Goal: Task Accomplishment & Management: Use online tool/utility

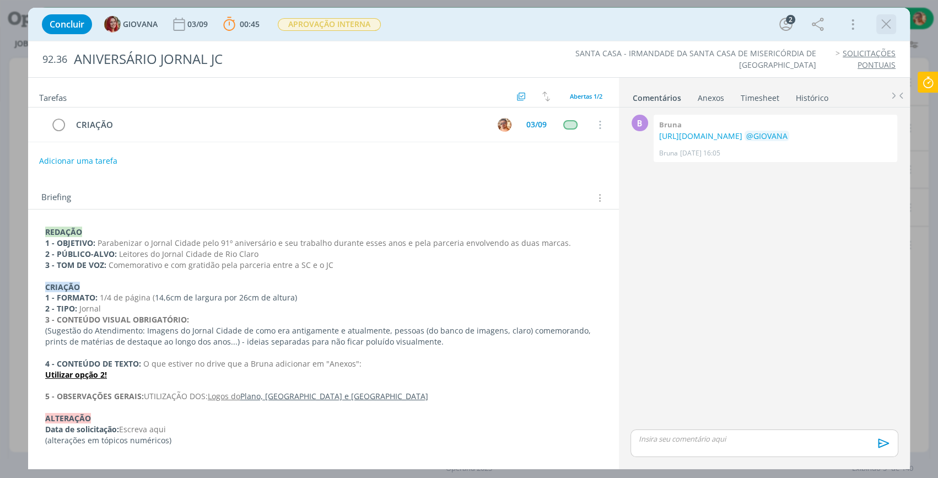
click at [883, 22] on icon "dialog" at bounding box center [886, 24] width 17 height 17
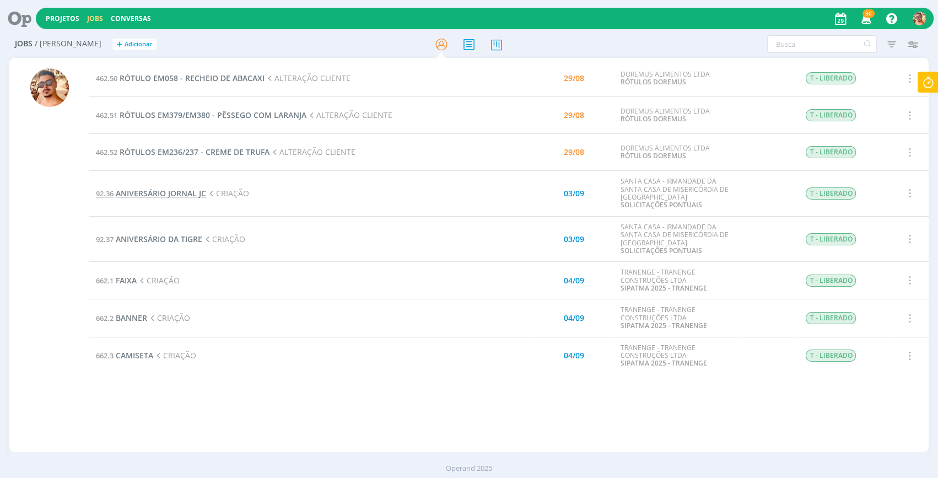
click at [175, 189] on span "ANIVERSÁRIO JORNAL JC" at bounding box center [161, 193] width 90 height 10
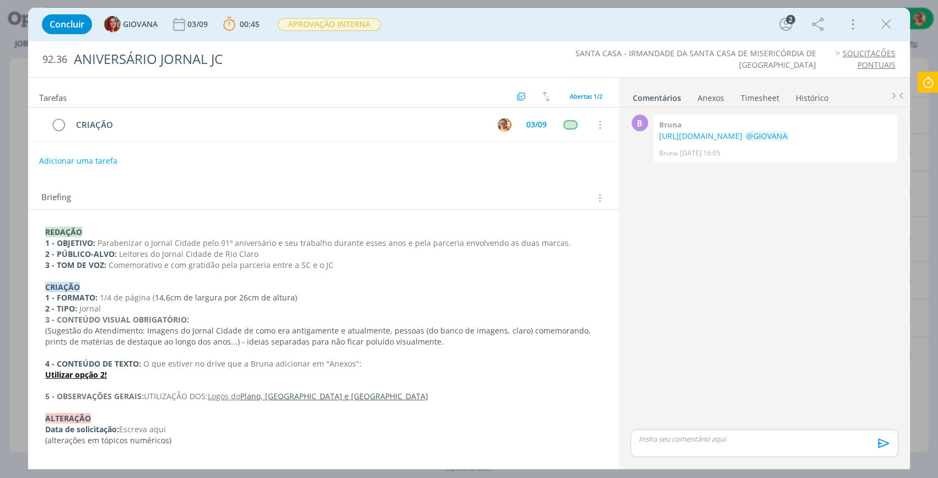
click at [639, 23] on div "Concluir GIOVANA [DATE] 00:45 Parar Apontar Data * [DATE] Horas * 00:00 Tarefa …" at bounding box center [468, 24] width 865 height 26
click at [756, 438] on p "dialog" at bounding box center [764, 439] width 250 height 10
click at [875, 449] on icon "dialog" at bounding box center [882, 447] width 17 height 17
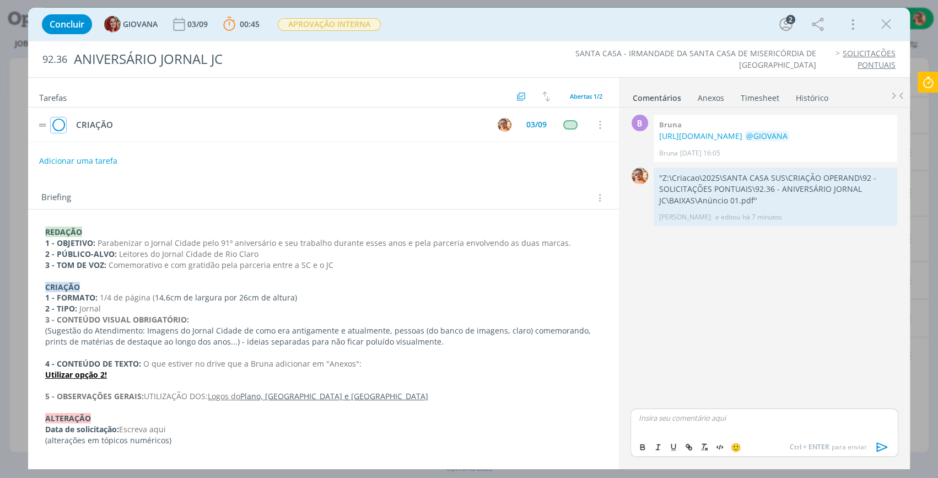
click at [64, 121] on icon "dialog" at bounding box center [58, 125] width 15 height 17
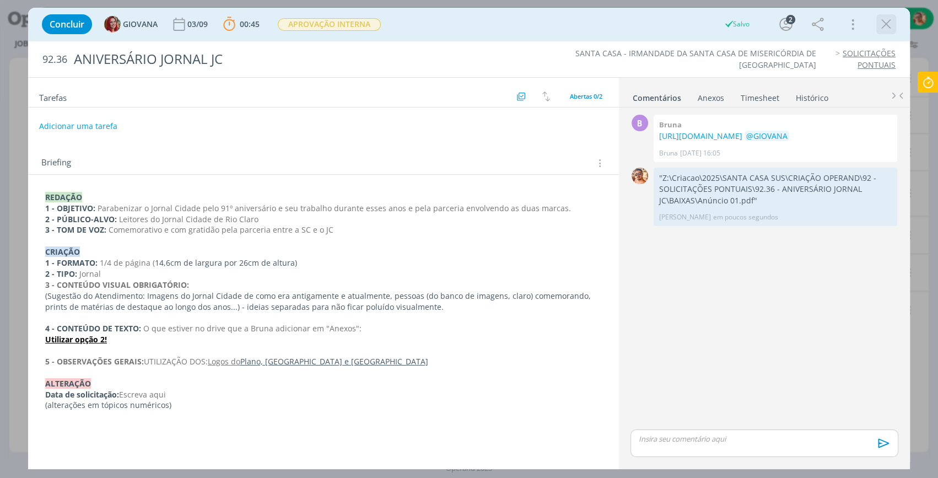
click at [881, 25] on icon "dialog" at bounding box center [886, 24] width 17 height 17
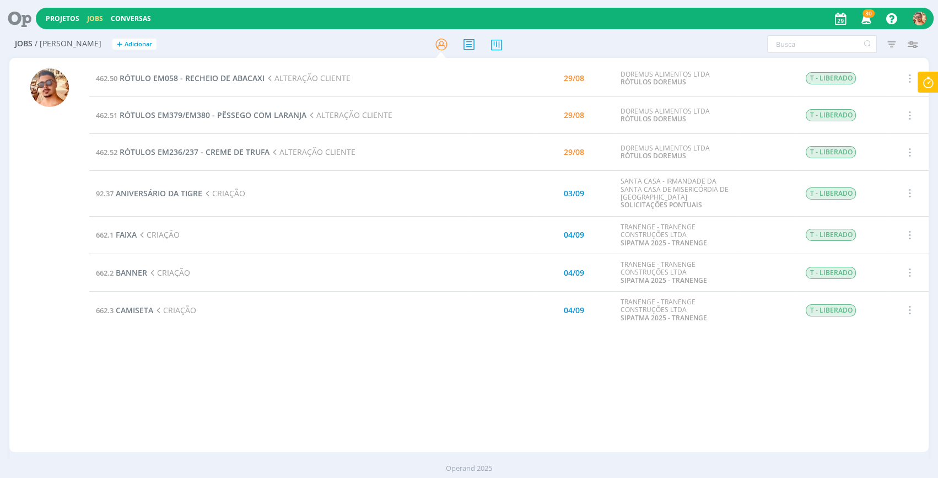
click at [930, 87] on icon at bounding box center [928, 82] width 20 height 21
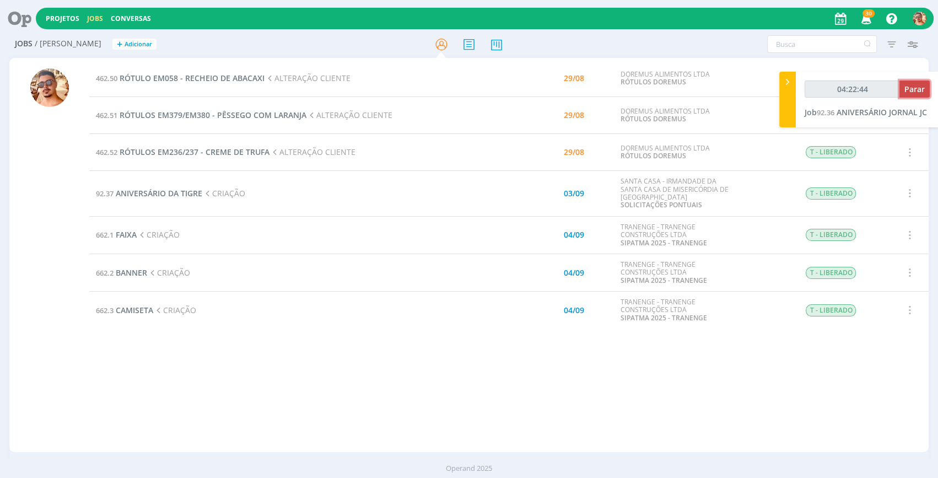
type input "04:22:45"
click at [909, 90] on span "Parar" at bounding box center [915, 89] width 20 height 10
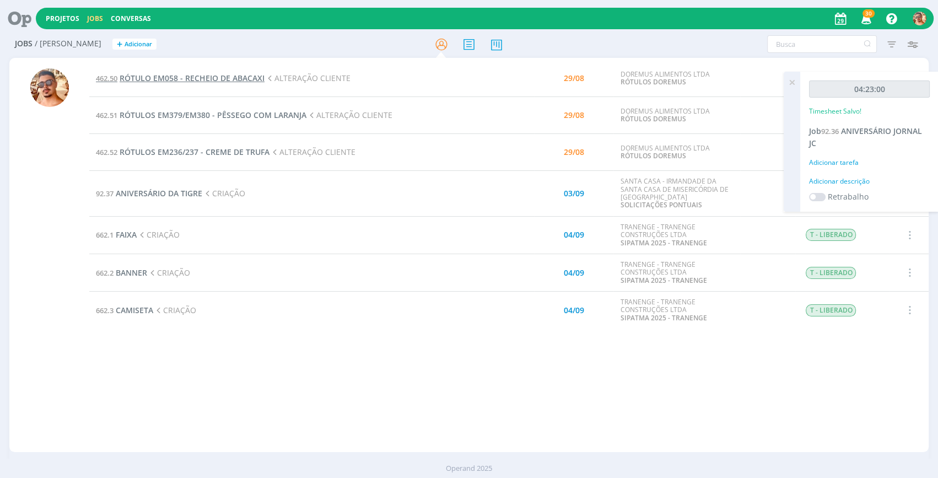
click at [245, 77] on span "RÓTULO EM058 - RECHEIO DE ABACAXI" at bounding box center [192, 78] width 145 height 10
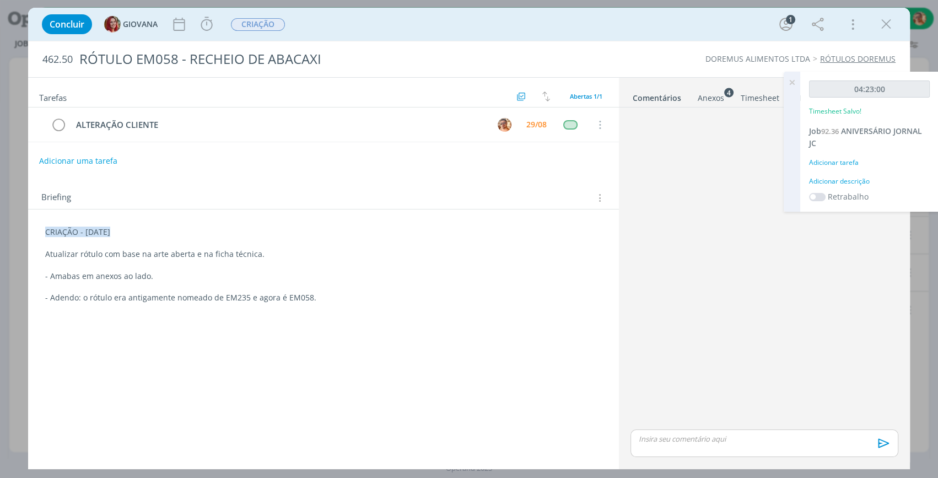
click at [788, 84] on icon at bounding box center [792, 82] width 20 height 21
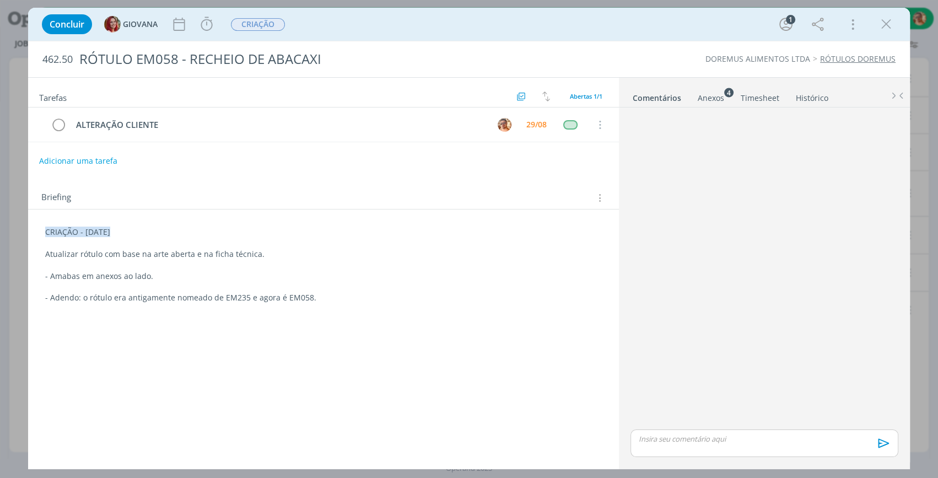
click at [714, 97] on div "Anexos 4" at bounding box center [711, 98] width 26 height 11
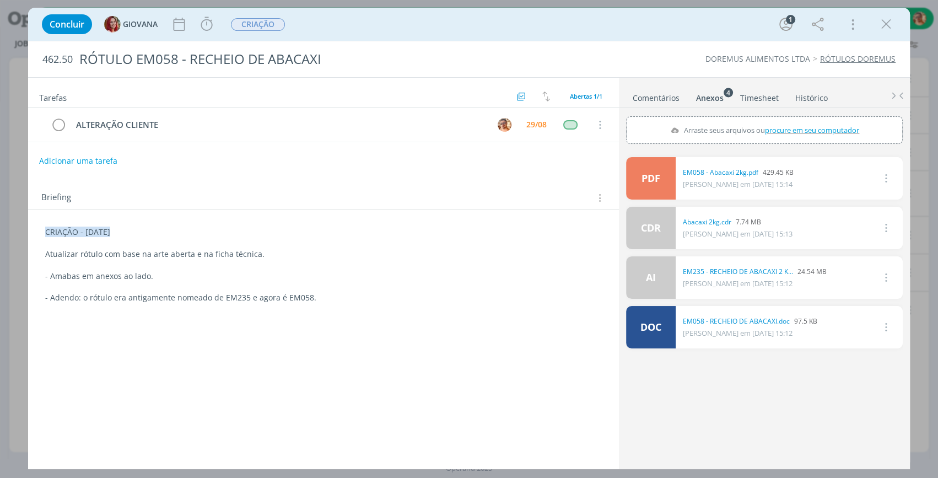
click at [672, 100] on link "Comentários" at bounding box center [656, 96] width 48 height 16
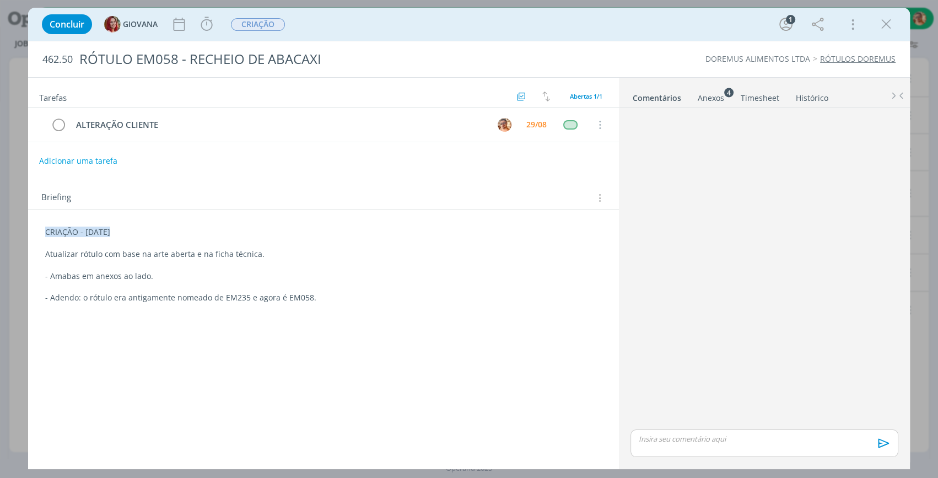
click at [711, 95] on div "Anexos 4" at bounding box center [711, 98] width 26 height 11
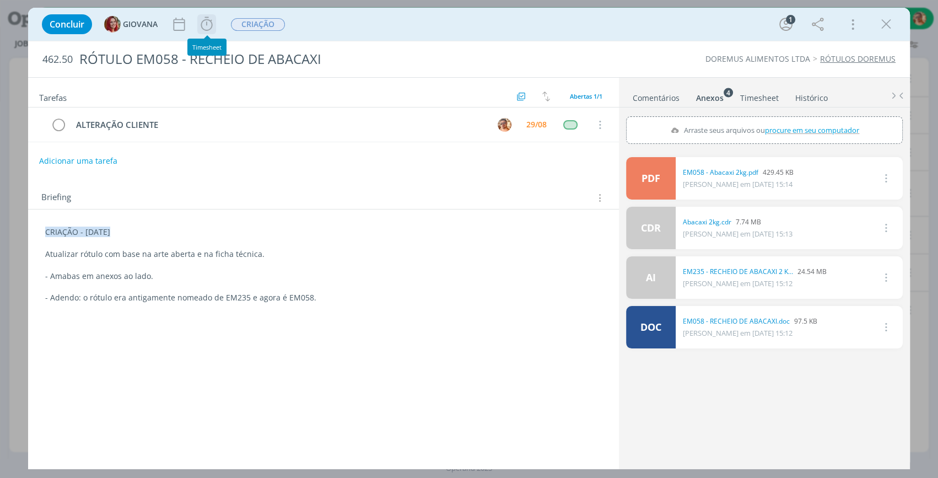
click at [204, 24] on icon "dialog" at bounding box center [206, 24] width 17 height 17
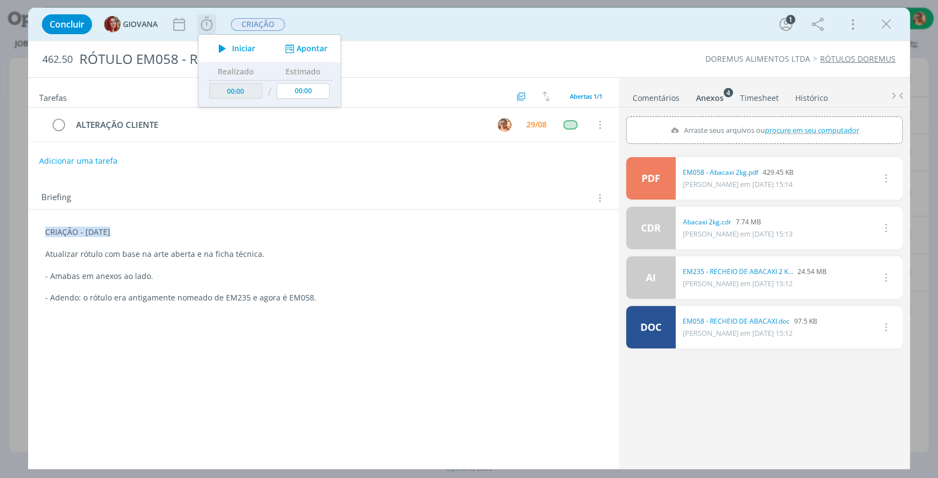
click at [238, 51] on span "Iniciar" at bounding box center [243, 49] width 23 height 8
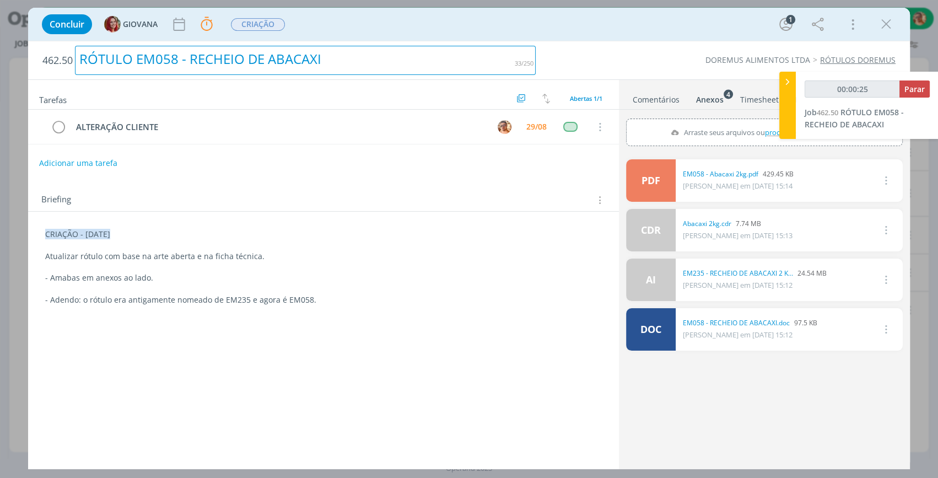
click at [114, 55] on div "RÓTULO EM058 - RECHEIO DE ABACAXI" at bounding box center [305, 60] width 461 height 29
copy div "RÓTULO EM058 - RECHEIO DE ABACAXI"
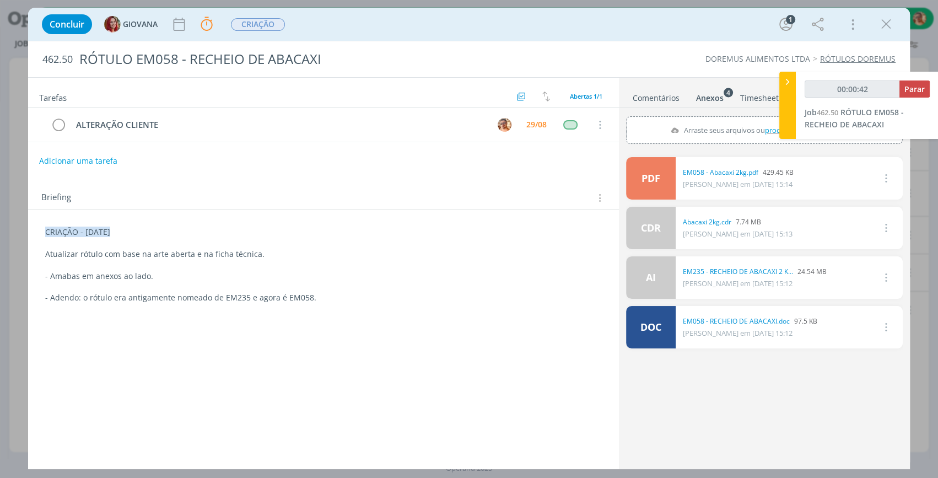
click at [559, 20] on div "Concluir GIOVANA Parar Apontar Data * [DATE] Horas * 00:00 Tarefa Selecione a t…" at bounding box center [468, 24] width 865 height 26
click at [657, 96] on link "Comentários" at bounding box center [656, 96] width 48 height 16
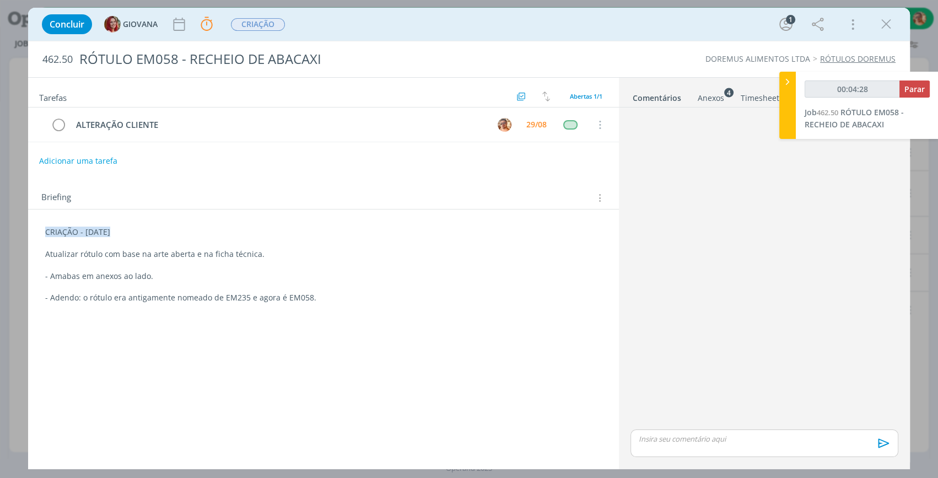
click at [739, 446] on div "dialog" at bounding box center [765, 443] width 268 height 28
click at [878, 448] on icon "dialog" at bounding box center [882, 447] width 17 height 17
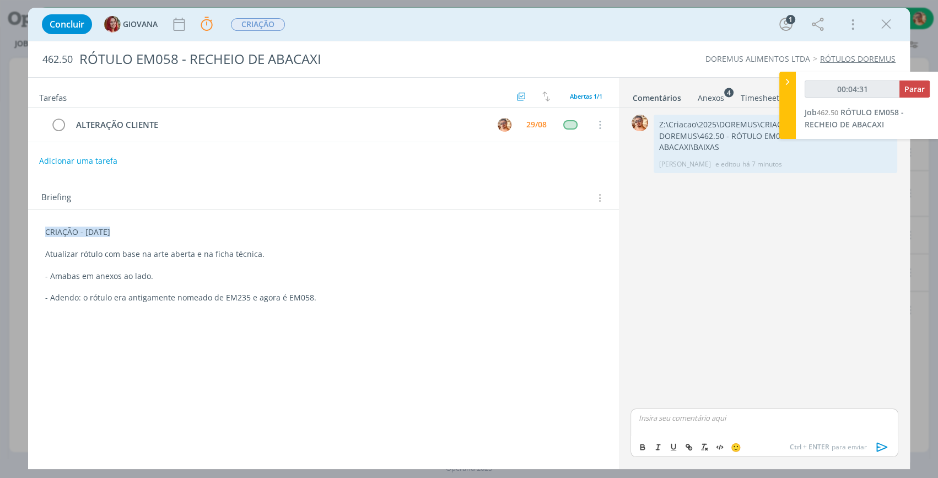
type input "00:04:32"
click at [920, 89] on span "Parar" at bounding box center [915, 89] width 20 height 10
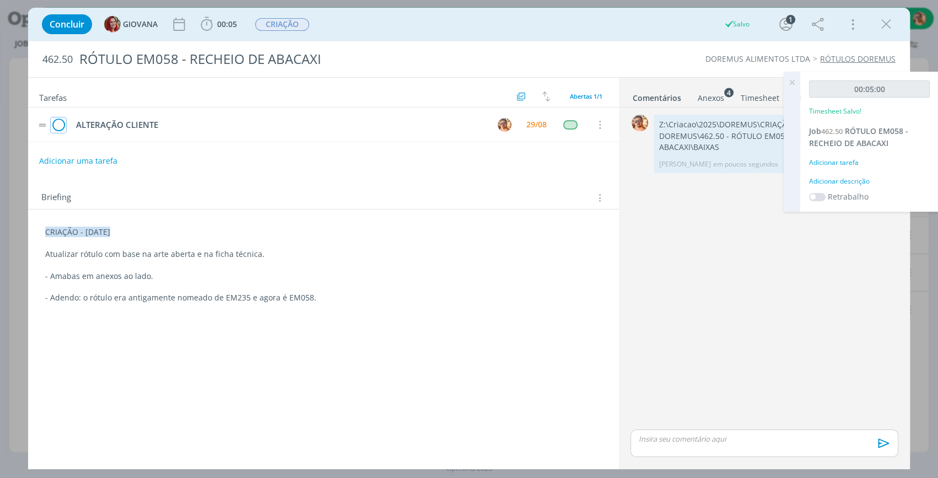
click at [56, 121] on icon "dialog" at bounding box center [58, 125] width 15 height 17
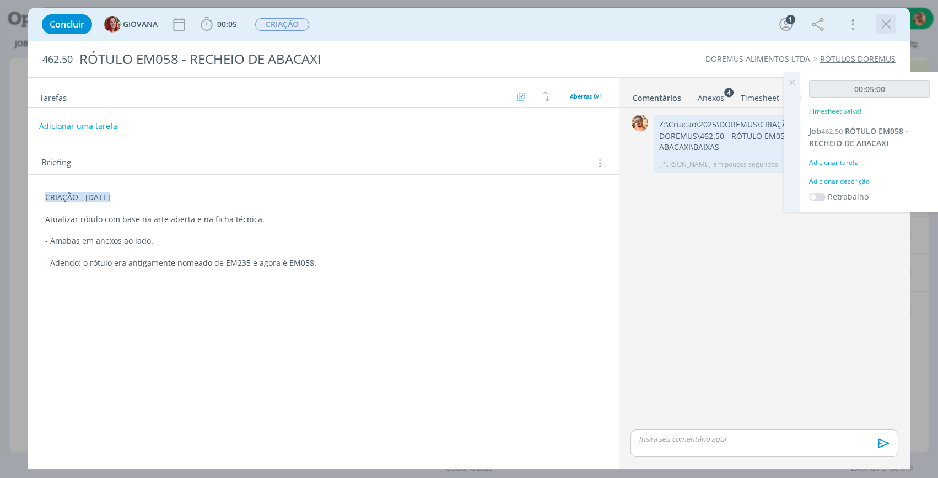
click at [892, 24] on icon "dialog" at bounding box center [886, 24] width 17 height 17
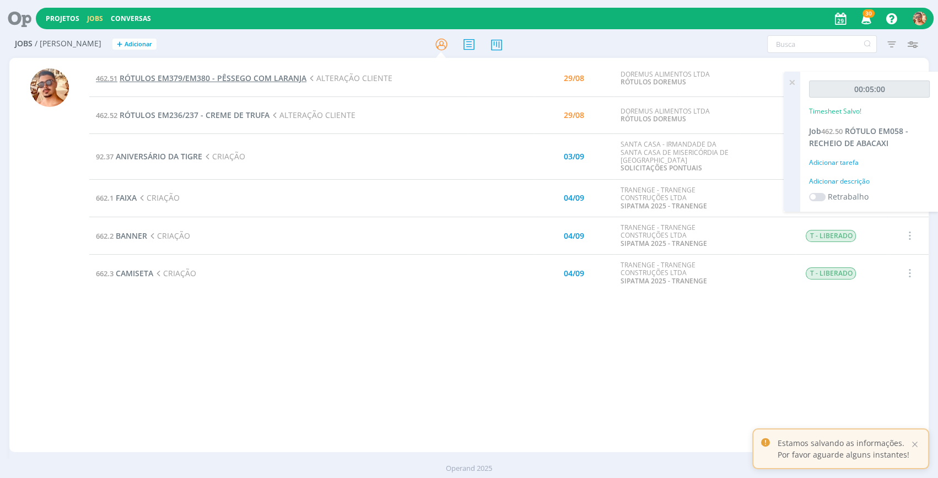
click at [191, 73] on span "RÓTULOS EM379/EM380 - PÊSSEGO COM LARANJA" at bounding box center [213, 78] width 187 height 10
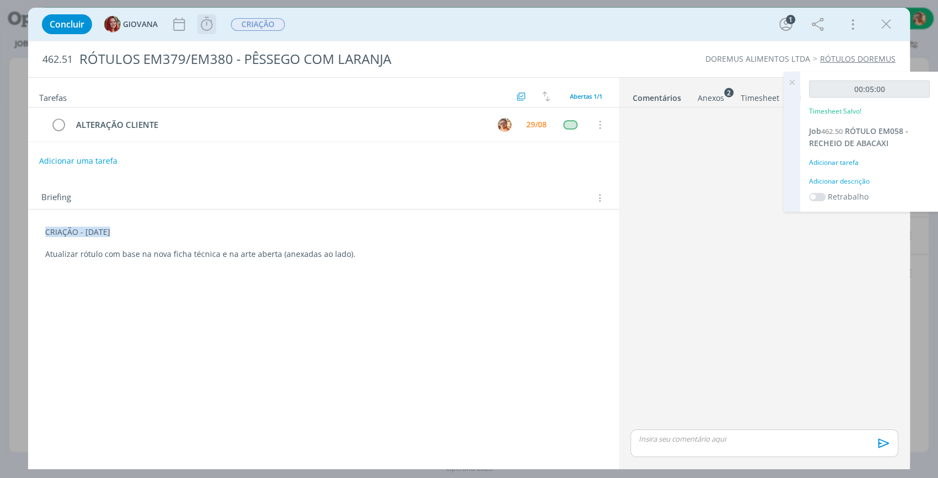
click at [214, 28] on icon "dialog" at bounding box center [206, 24] width 17 height 17
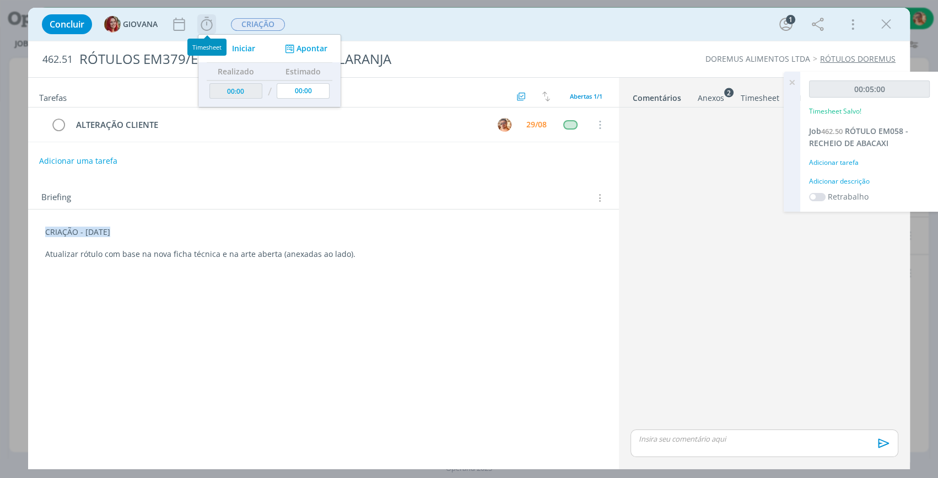
click at [251, 47] on span "Iniciar" at bounding box center [243, 49] width 23 height 8
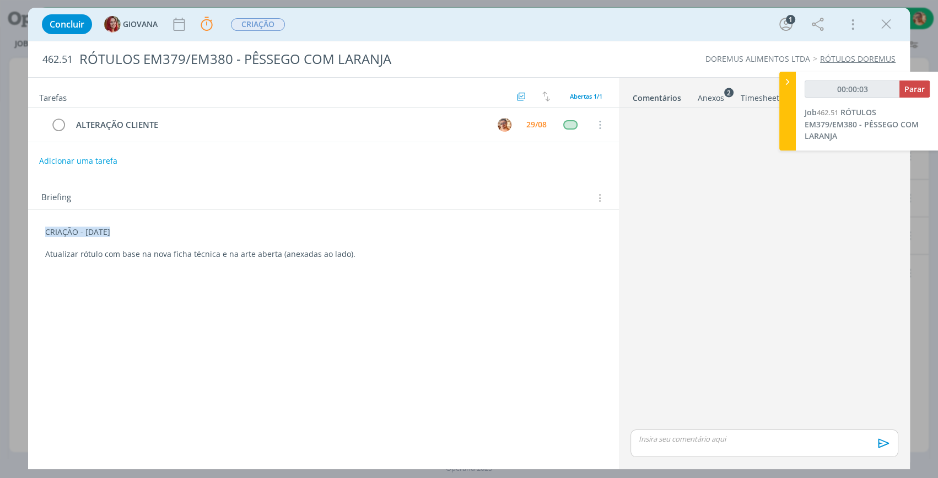
click at [708, 98] on div "Anexos 2" at bounding box center [711, 98] width 26 height 11
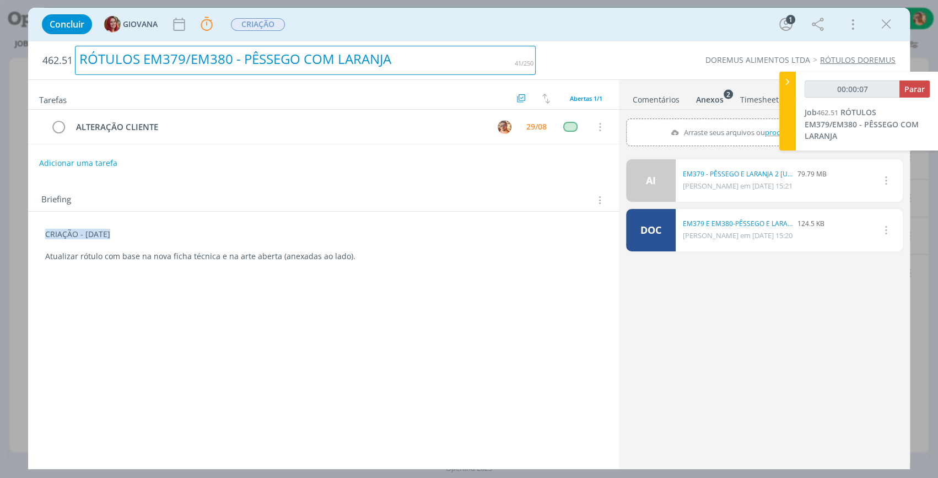
click at [267, 54] on div "RÓTULOS EM379/EM380 - PÊSSEGO COM LARANJA" at bounding box center [305, 60] width 461 height 29
copy div "RÓTULOS EM379/EM380 - PÊSSEGO COM LARANJA"
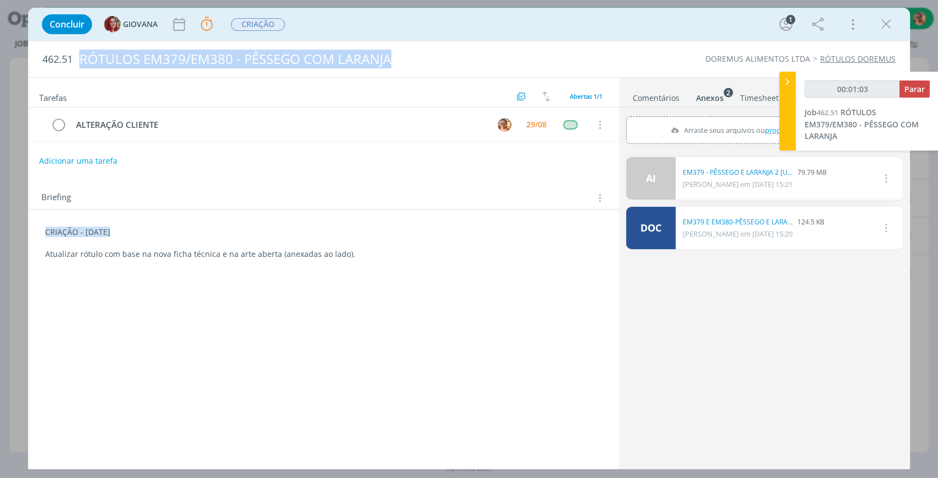
click at [712, 97] on div "Anexos 2" at bounding box center [710, 98] width 28 height 11
click at [661, 96] on link "Comentários" at bounding box center [656, 96] width 48 height 16
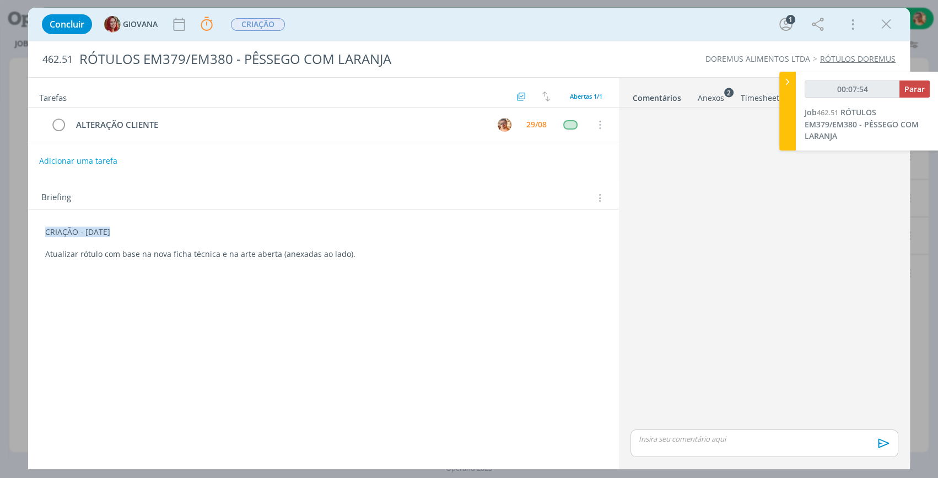
drag, startPoint x: 874, startPoint y: 313, endPoint x: 792, endPoint y: 454, distance: 163.3
click at [874, 313] on div "dialog" at bounding box center [764, 269] width 277 height 315
click at [769, 443] on p "dialog" at bounding box center [764, 439] width 250 height 10
click at [889, 445] on icon "dialog" at bounding box center [882, 447] width 17 height 17
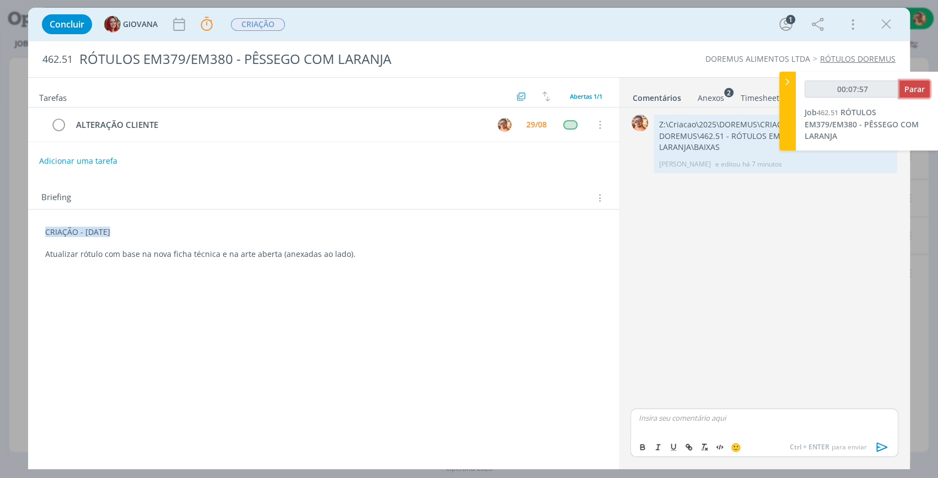
click at [912, 81] on button "Parar" at bounding box center [915, 88] width 30 height 17
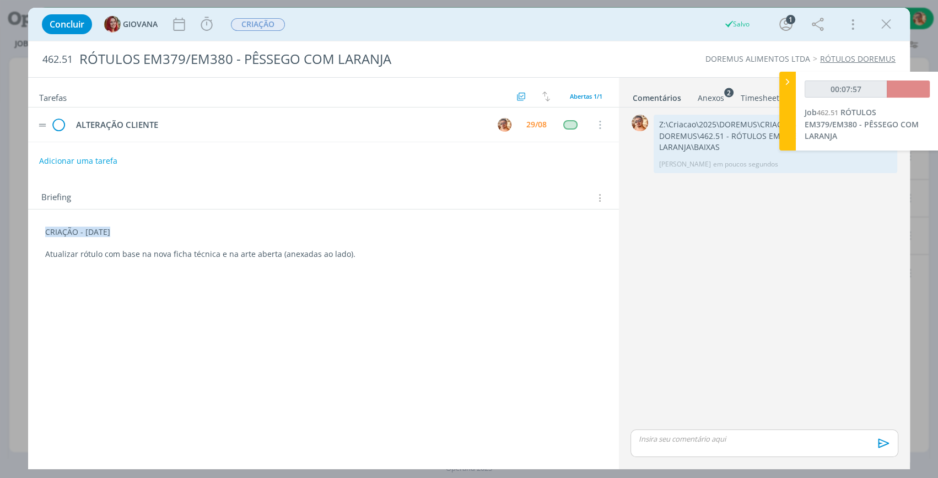
type input "00:08:00"
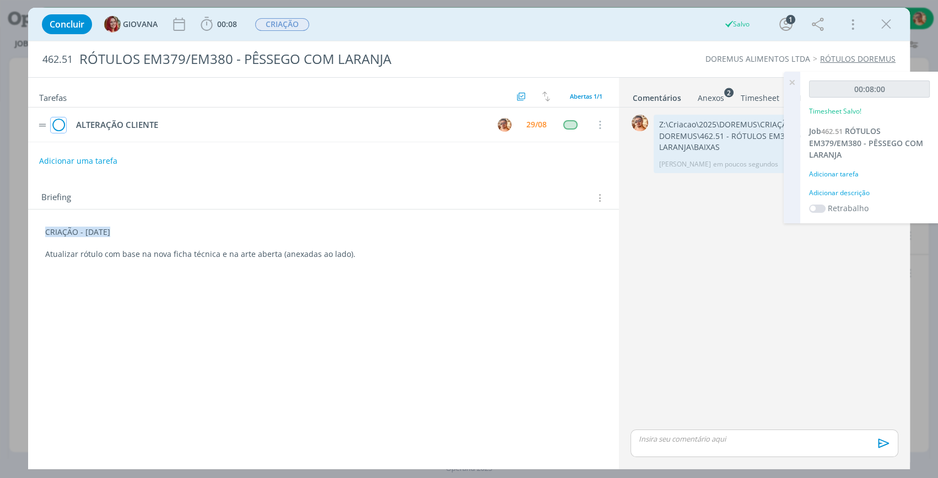
click at [61, 126] on icon "dialog" at bounding box center [58, 125] width 15 height 17
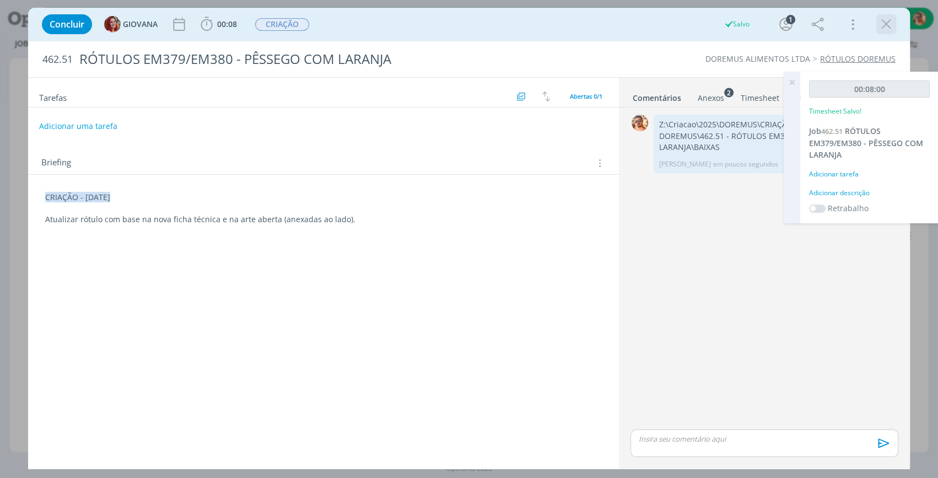
click at [882, 23] on icon "dialog" at bounding box center [886, 24] width 17 height 17
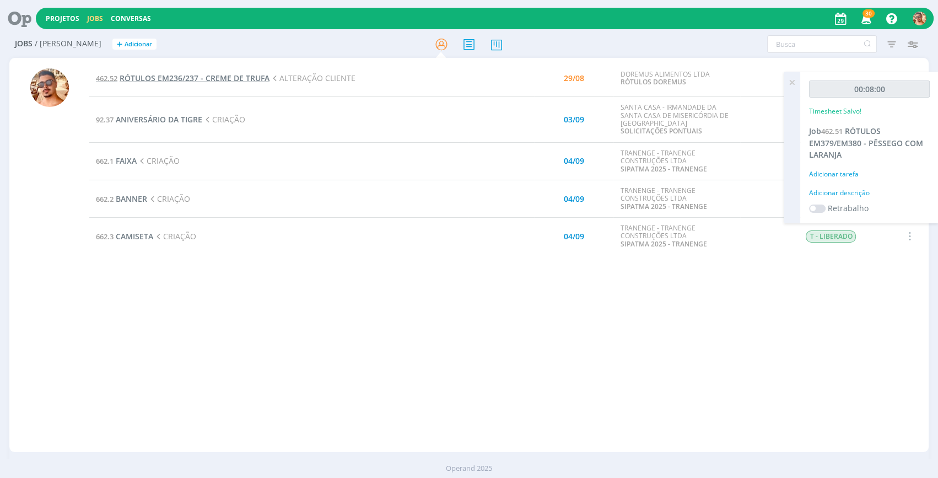
click at [244, 77] on span "RÓTULOS EM236/237 - CREME DE TRUFA" at bounding box center [195, 78] width 150 height 10
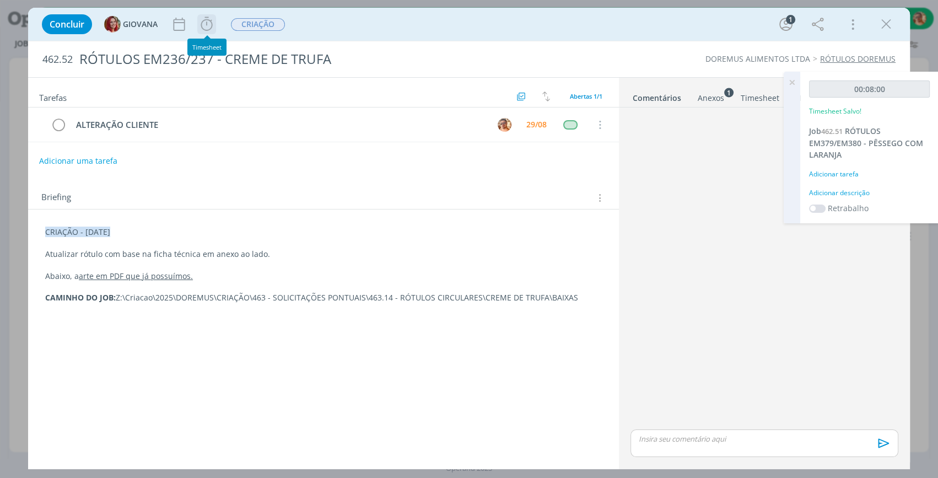
click at [204, 30] on icon "dialog" at bounding box center [206, 24] width 17 height 17
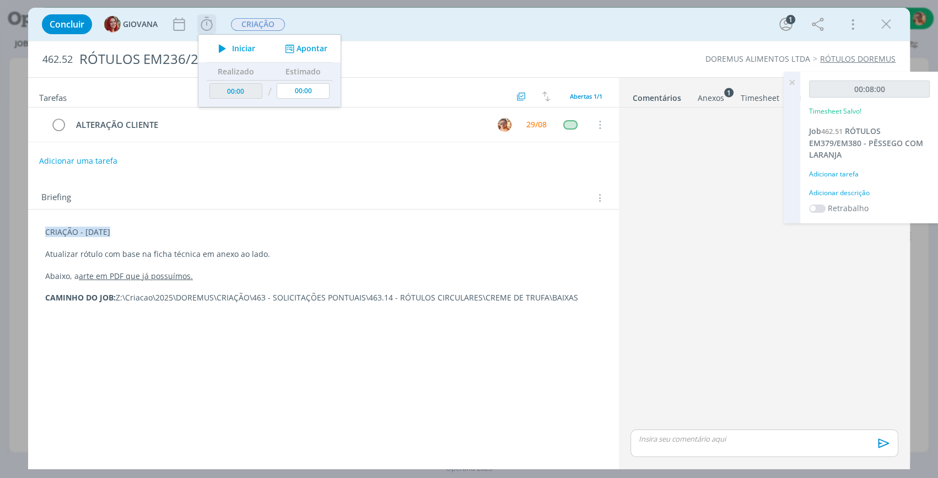
click at [245, 49] on span "Iniciar" at bounding box center [243, 49] width 23 height 8
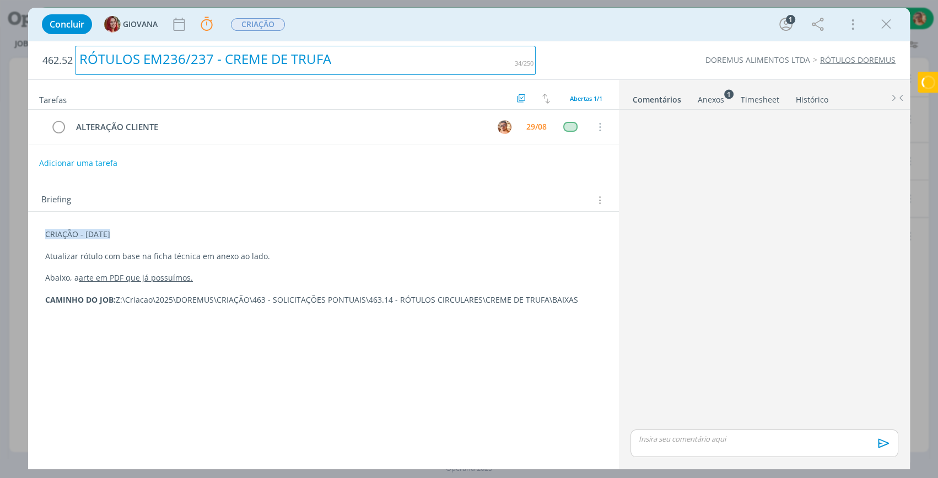
click at [166, 58] on div "RÓTULOS EM236/237 - CREME DE TRUFA" at bounding box center [305, 60] width 461 height 29
copy div "RÓTULOS EM236/237 - CREME DE TRUFA"
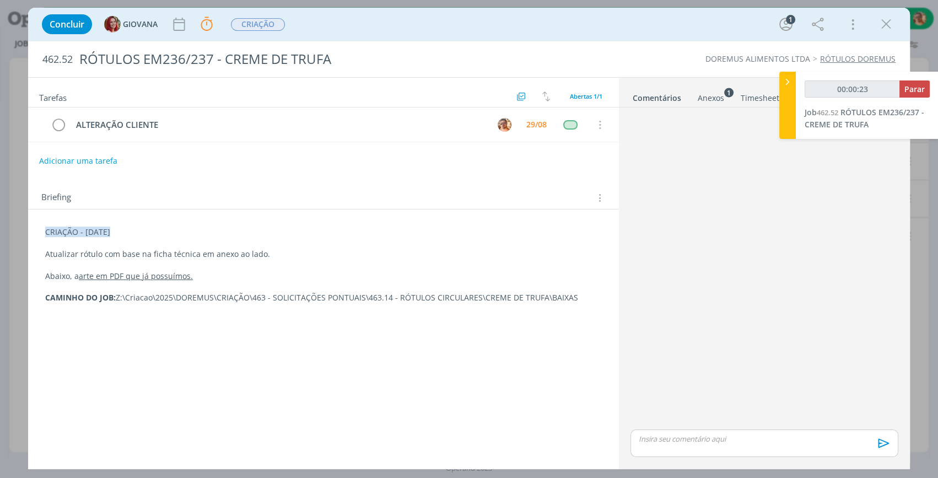
drag, startPoint x: 575, startPoint y: 28, endPoint x: 826, endPoint y: 39, distance: 251.6
click at [574, 26] on div "Concluir GIOVANA Parar Apontar Data * [DATE] Horas * 00:00 Tarefa Selecione a t…" at bounding box center [468, 24] width 865 height 26
click at [718, 102] on div "Anexos 1" at bounding box center [711, 98] width 26 height 11
type input "00:00:24"
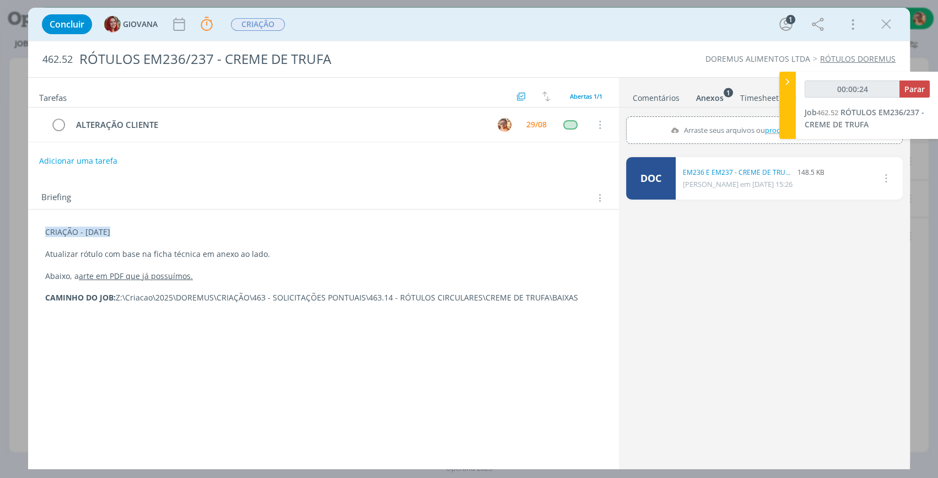
click at [788, 79] on icon at bounding box center [787, 82] width 11 height 12
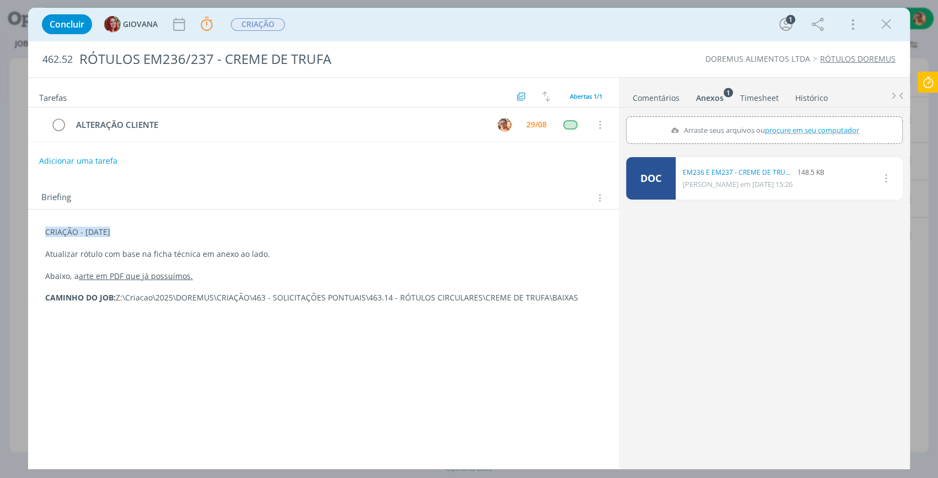
click at [198, 244] on p "dialog" at bounding box center [323, 243] width 557 height 11
click at [886, 24] on icon "dialog" at bounding box center [886, 24] width 17 height 17
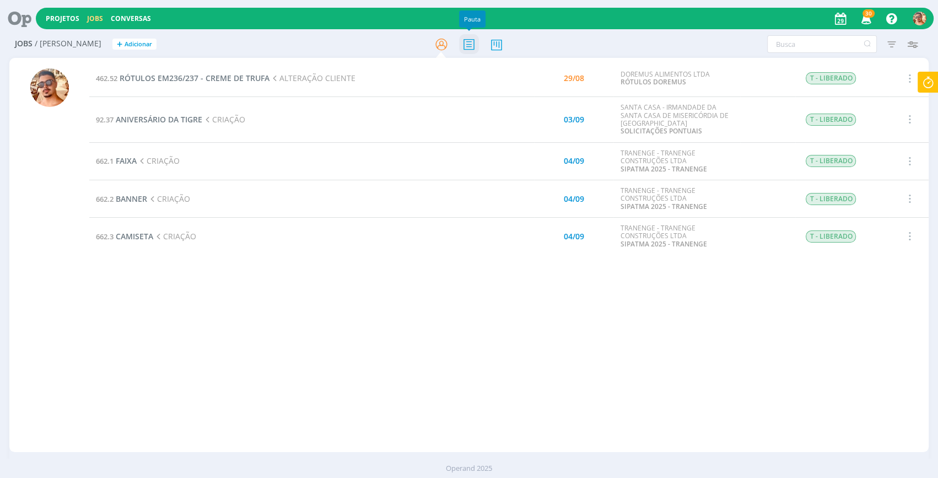
drag, startPoint x: 469, startPoint y: 44, endPoint x: 478, endPoint y: 44, distance: 9.4
click at [469, 44] on icon at bounding box center [469, 44] width 20 height 21
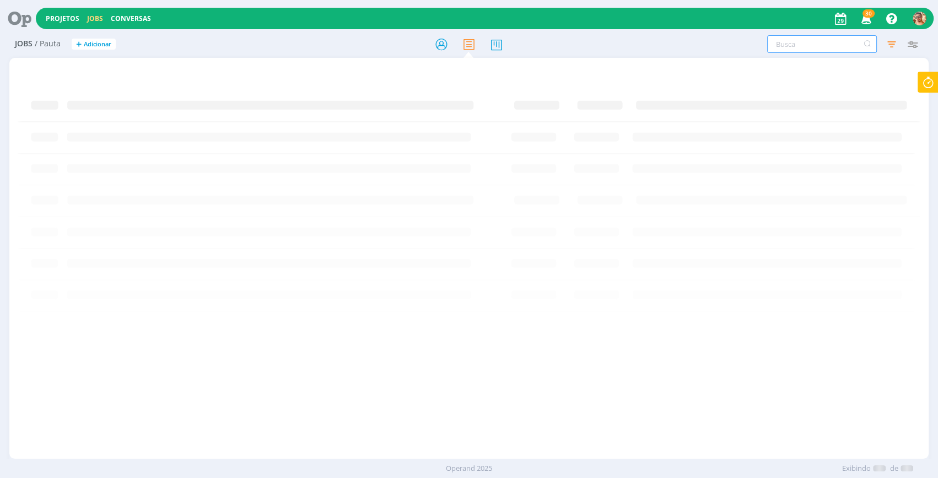
click at [819, 46] on input "text" at bounding box center [822, 44] width 110 height 18
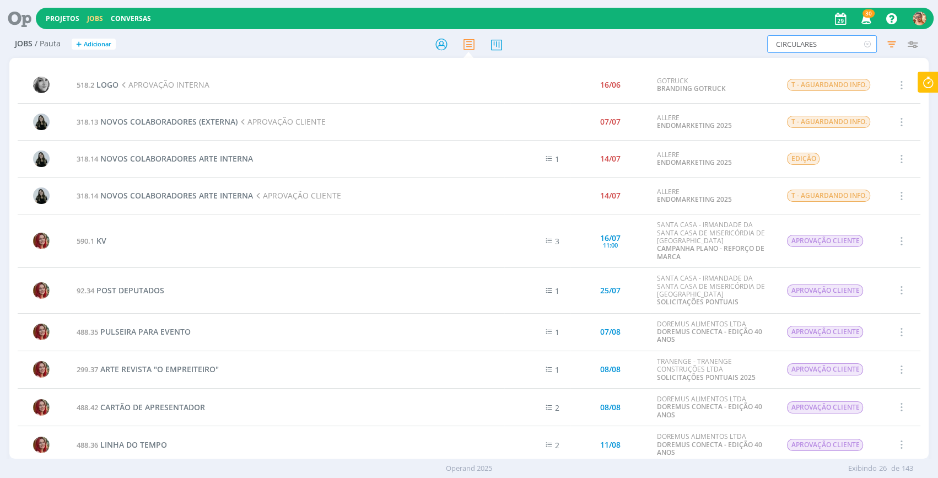
type input "CIRCULARES"
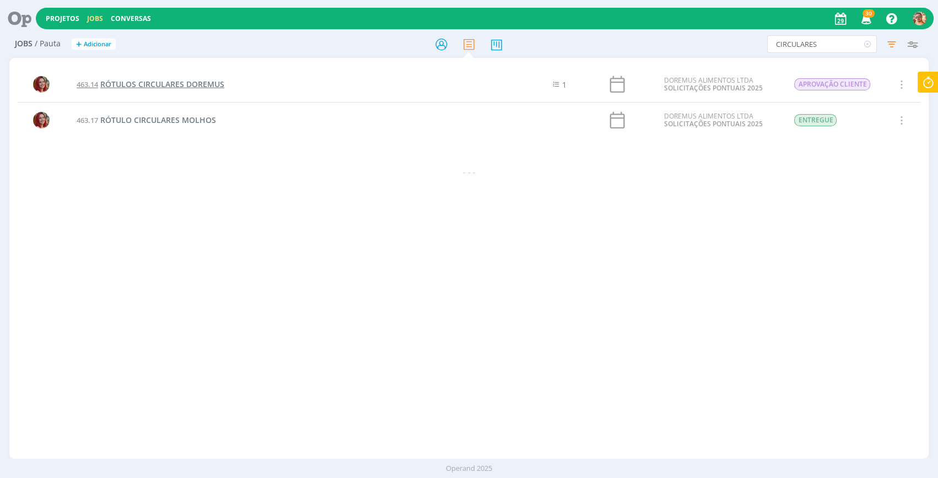
click at [210, 83] on span "RÓTULOS CIRCULARES DOREMUS" at bounding box center [162, 84] width 124 height 10
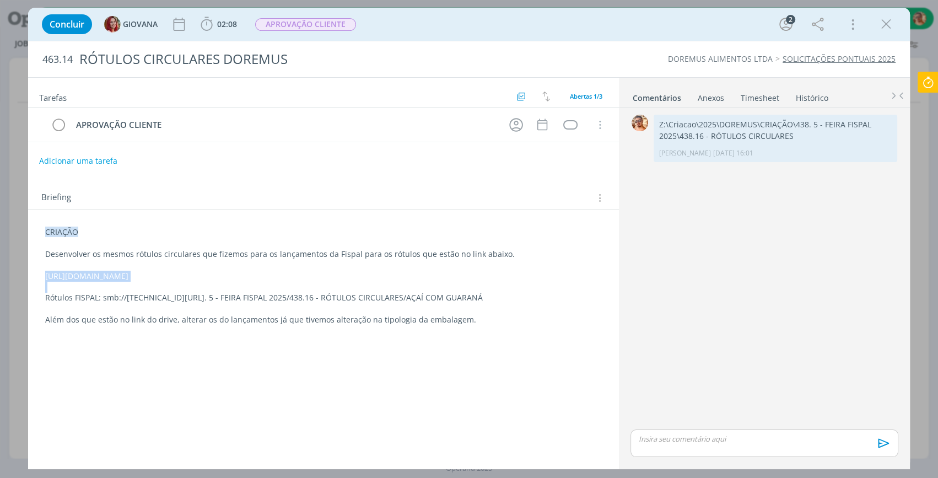
drag, startPoint x: 419, startPoint y: 284, endPoint x: 50, endPoint y: 270, distance: 369.6
click at [44, 275] on div "CRIAÇÃO Desenvolver os mesmos rótulos circulares que fizemos para os lançamento…" at bounding box center [323, 276] width 573 height 106
copy p "[URL][DOMAIN_NAME]"
drag, startPoint x: 656, startPoint y: 31, endPoint x: 866, endPoint y: 9, distance: 211.2
click at [656, 31] on div "Concluir GIOVANA 02:08 Iniciar Apontar Data * [DATE] Horas * 00:00 Tarefa Selec…" at bounding box center [468, 24] width 865 height 26
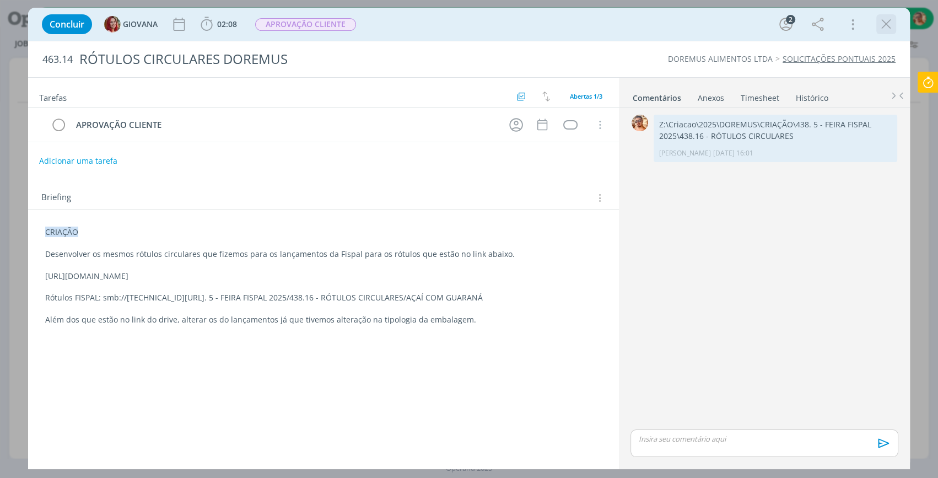
click at [887, 26] on icon "dialog" at bounding box center [886, 24] width 17 height 17
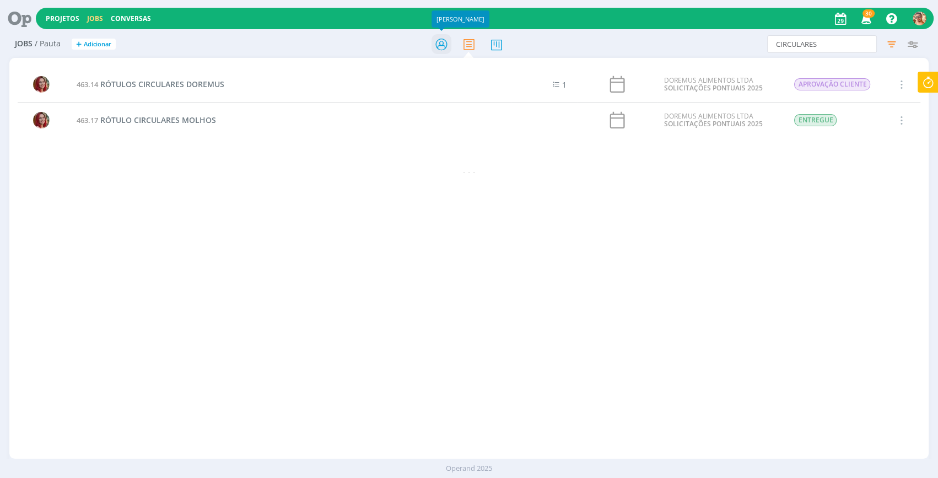
click at [434, 44] on icon at bounding box center [442, 44] width 20 height 21
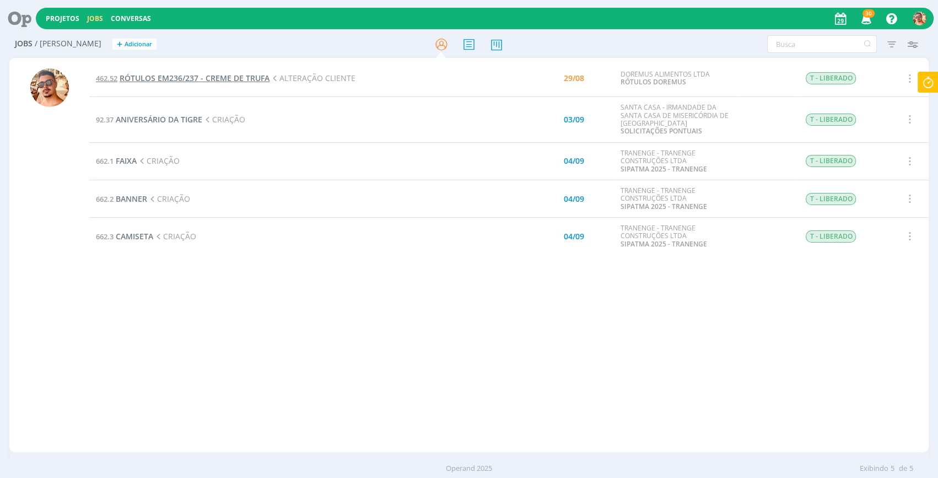
click at [172, 76] on span "RÓTULOS EM236/237 - CREME DE TRUFA" at bounding box center [195, 78] width 150 height 10
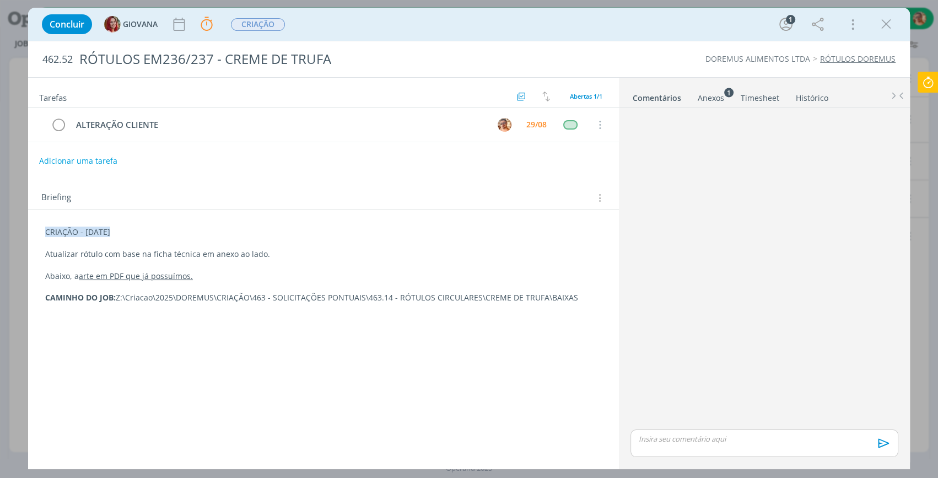
click at [928, 82] on icon at bounding box center [928, 82] width 20 height 21
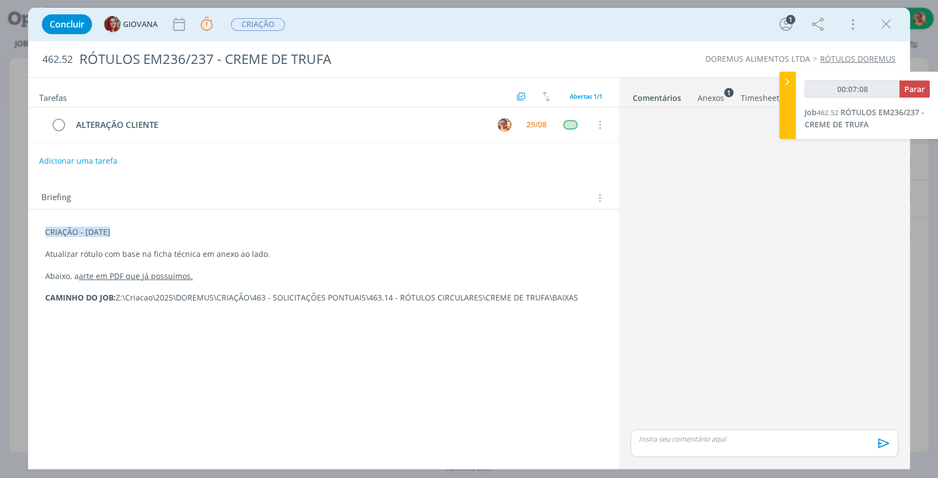
click at [715, 437] on p "dialog" at bounding box center [764, 439] width 250 height 10
click at [889, 447] on icon "dialog" at bounding box center [882, 447] width 17 height 17
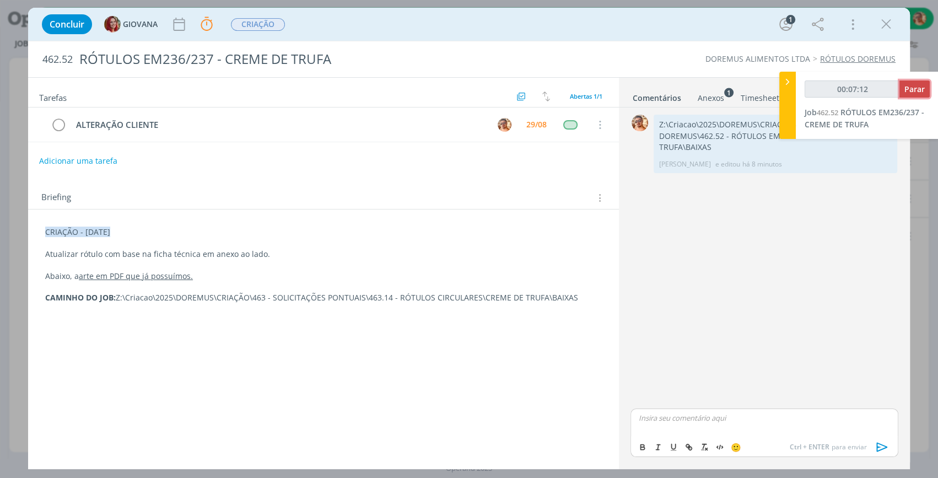
click at [912, 83] on button "Parar" at bounding box center [915, 88] width 30 height 17
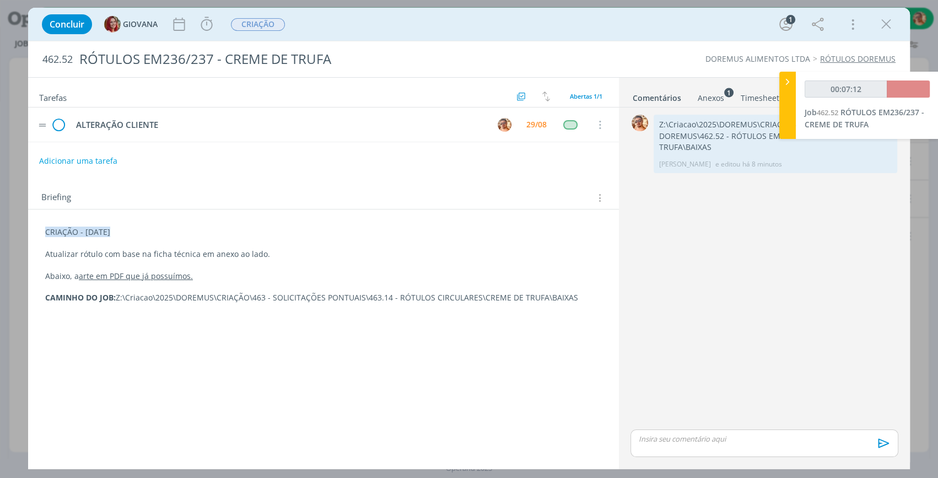
type input "00:08:00"
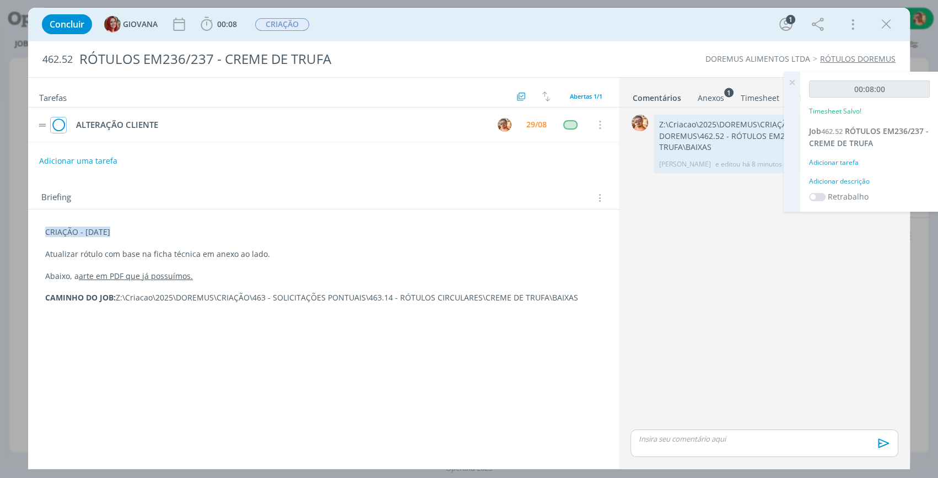
click at [60, 121] on icon "dialog" at bounding box center [58, 125] width 15 height 17
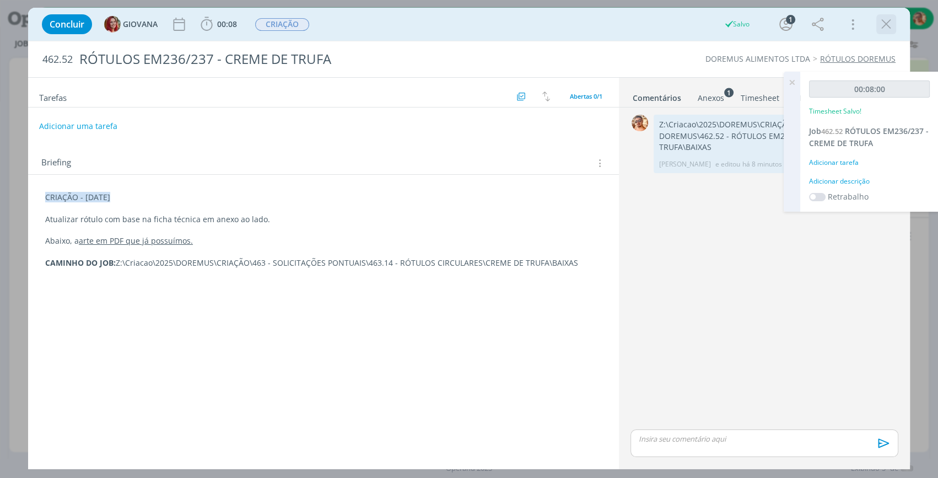
click at [891, 22] on icon "dialog" at bounding box center [886, 24] width 17 height 17
